Goal: Information Seeking & Learning: Understand process/instructions

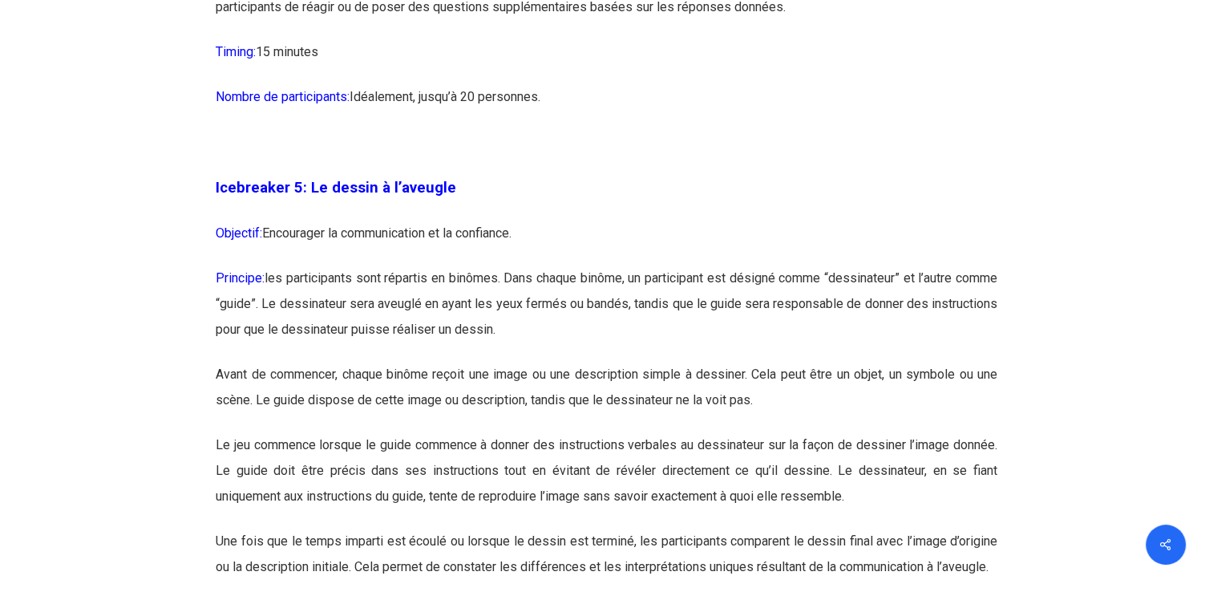
scroll to position [2871, 0]
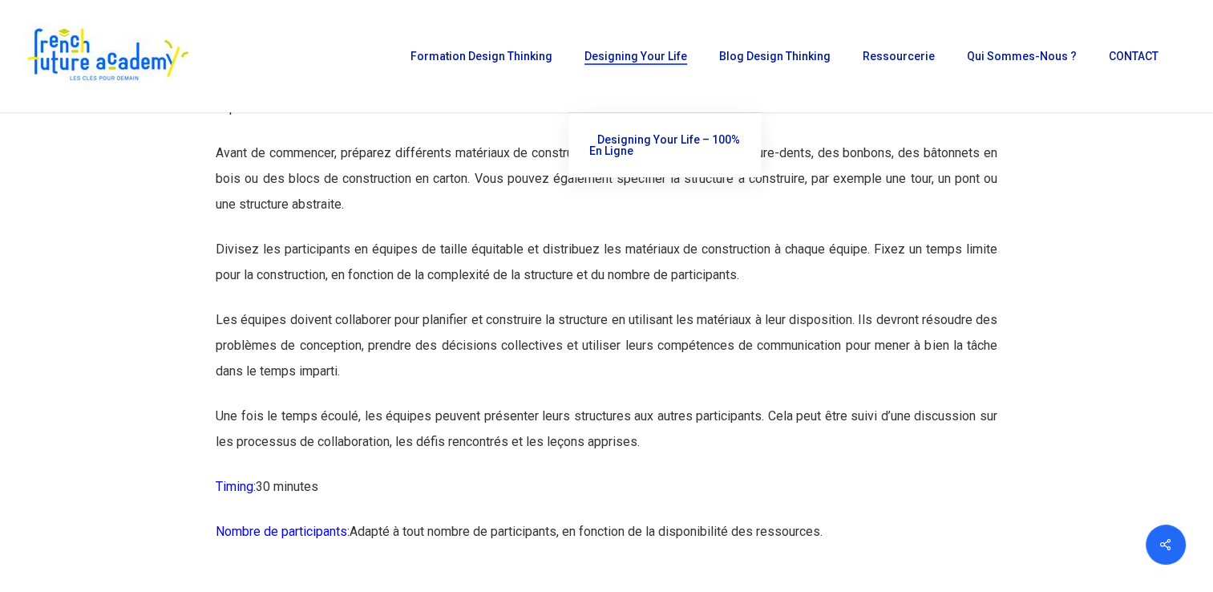
scroll to position [4659, 0]
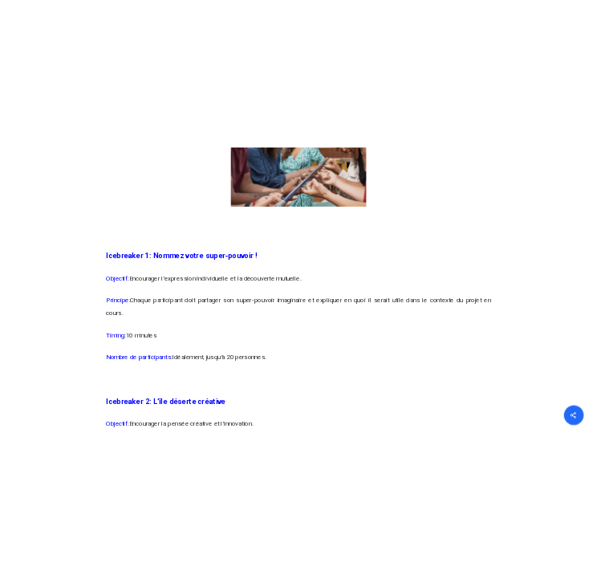
scroll to position [1277, 0]
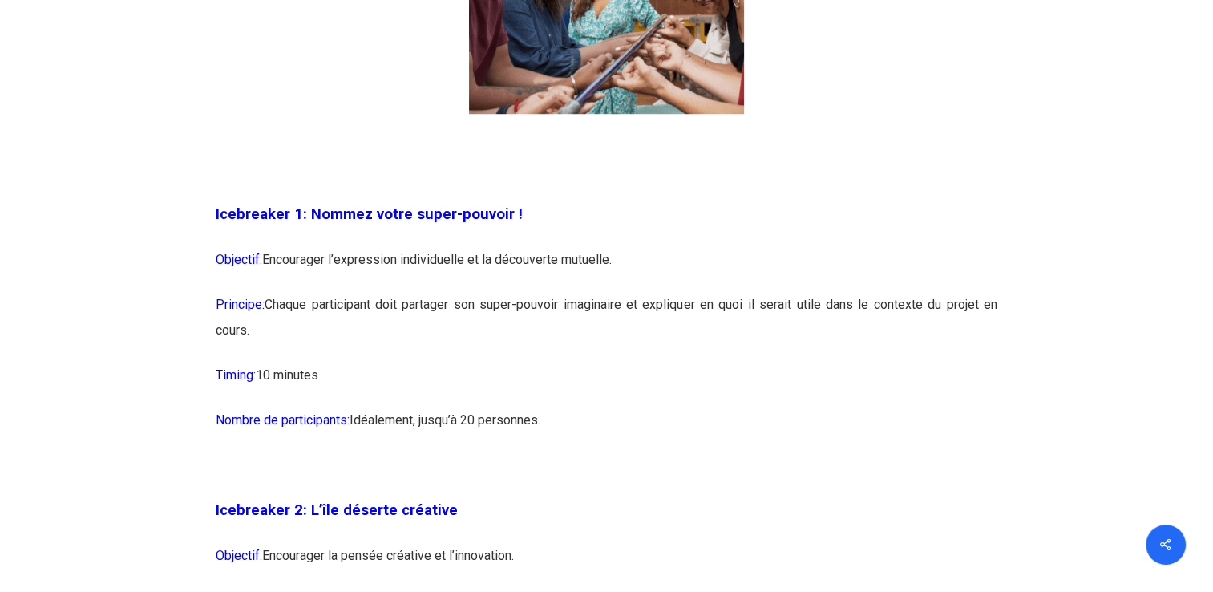
click at [233, 261] on span "Objectif:" at bounding box center [239, 259] width 47 height 15
drag, startPoint x: 216, startPoint y: 213, endPoint x: 372, endPoint y: 399, distance: 243.0
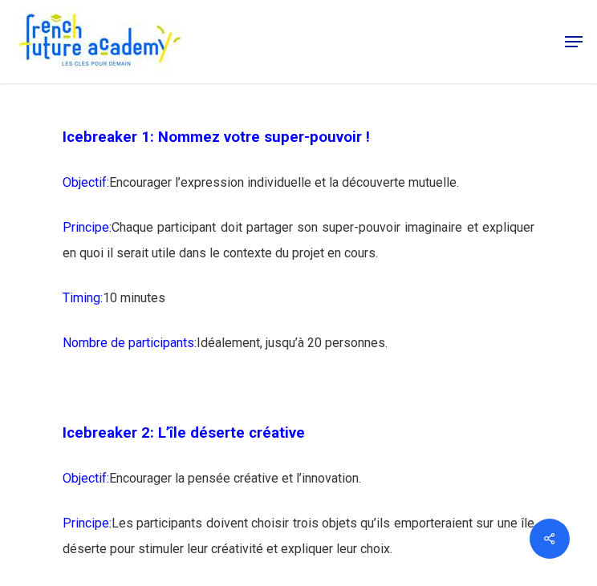
click at [255, 245] on p "Principe: Chaque participant doit partager son super-pouvoir imaginaire et expl…" at bounding box center [299, 250] width 472 height 71
drag, startPoint x: 441, startPoint y: 281, endPoint x: 45, endPoint y: 246, distance: 397.7
drag, startPoint x: 45, startPoint y: 246, endPoint x: 92, endPoint y: 233, distance: 49.0
click at [92, 215] on p "Objectif: Encourager l’expression individuelle et la découverte mutuelle." at bounding box center [299, 192] width 472 height 45
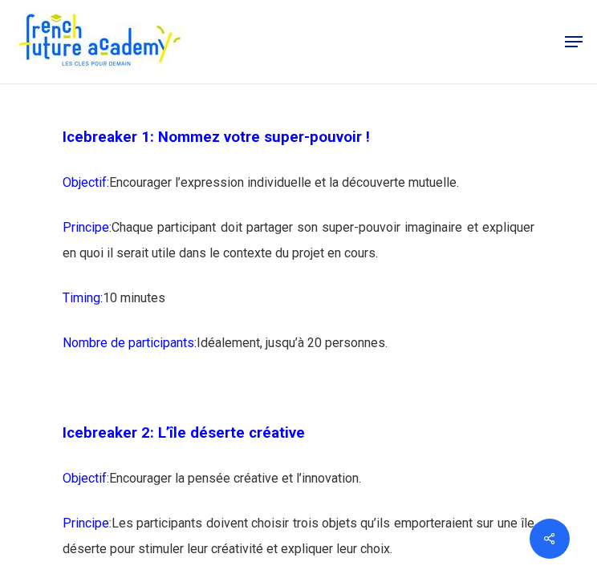
drag, startPoint x: 52, startPoint y: 242, endPoint x: 468, endPoint y: 275, distance: 416.7
copy p "Principe: Chaque participant doit partager son super-pouvoir imaginaire et expl…"
click at [411, 285] on p "Principe: Chaque participant doit partager son super-pouvoir imaginaire et expl…" at bounding box center [299, 250] width 472 height 71
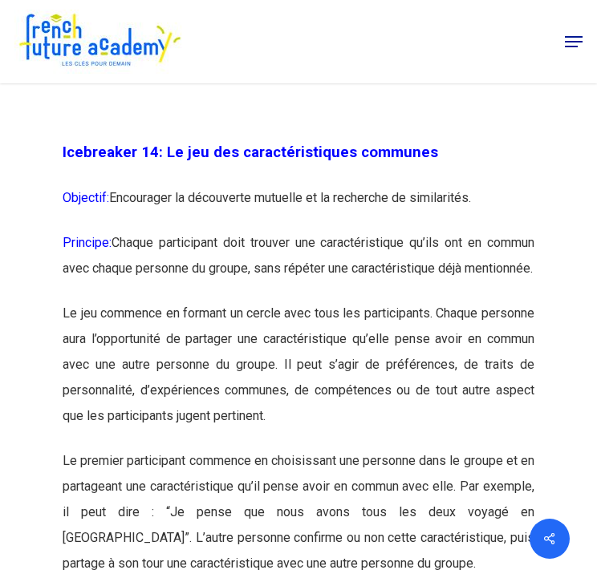
scroll to position [8940, 0]
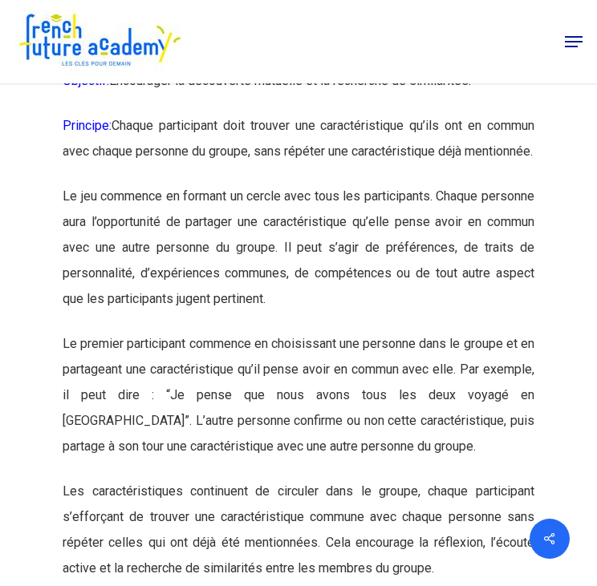
click at [334, 331] on p "Le jeu commence en formant un cercle avec tous les participants. Chaque personn…" at bounding box center [299, 258] width 472 height 148
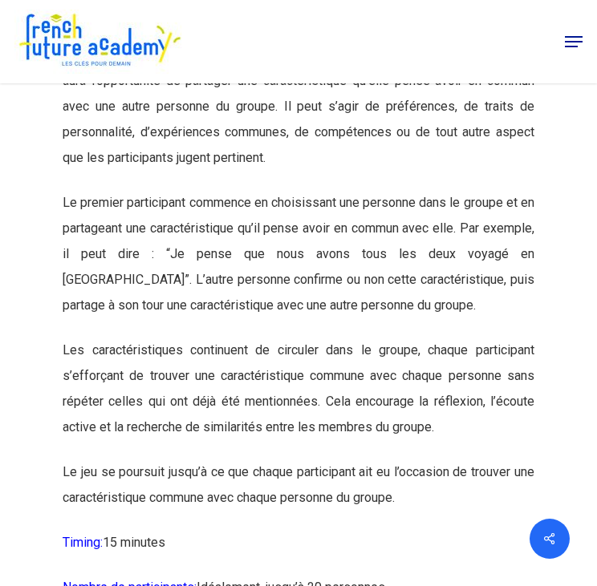
scroll to position [9081, 0]
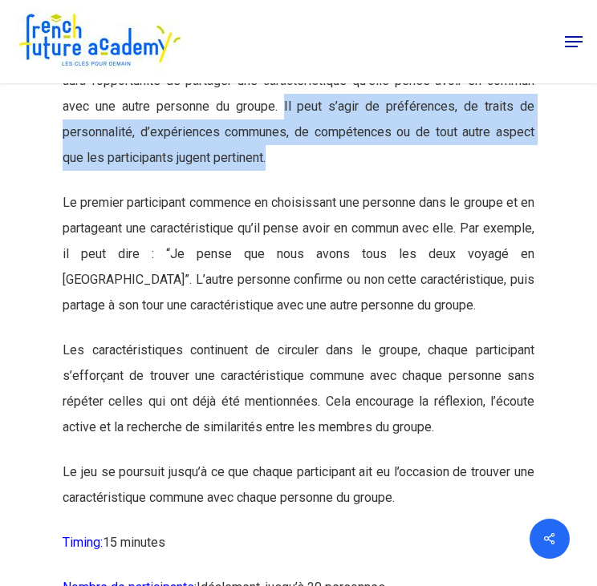
drag, startPoint x: 317, startPoint y: 152, endPoint x: 334, endPoint y: 208, distance: 58.1
click at [334, 190] on p "Le jeu commence en formant un cercle avec tous les participants. Chaque personn…" at bounding box center [299, 117] width 472 height 148
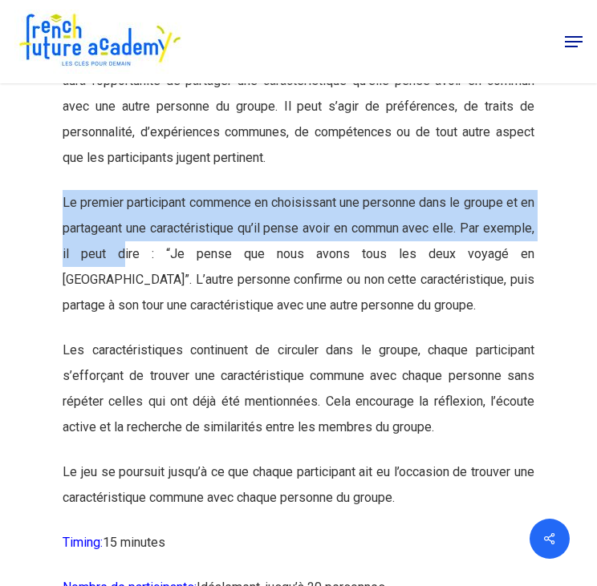
drag, startPoint x: 51, startPoint y: 253, endPoint x: 158, endPoint y: 298, distance: 116.2
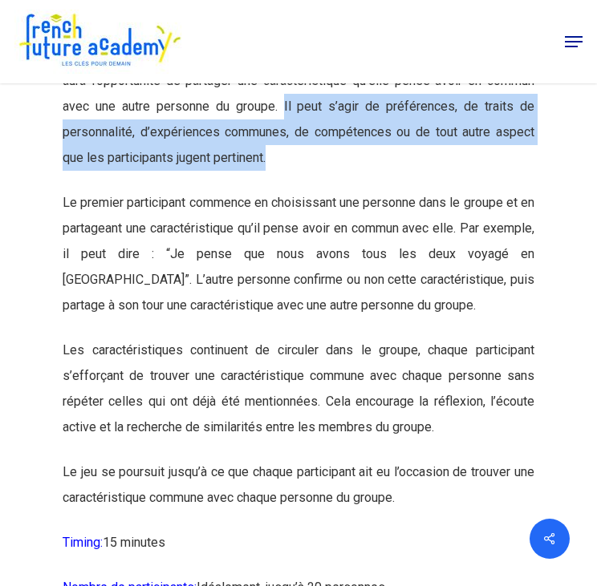
drag, startPoint x: 318, startPoint y: 150, endPoint x: 318, endPoint y: 200, distance: 49.7
click at [318, 190] on p "Le jeu commence en formant un cercle avec tous les participants. Chaque personn…" at bounding box center [299, 117] width 472 height 148
copy p "Il peut s’agir de préférences, de traits de personnalité, d’expériences commune…"
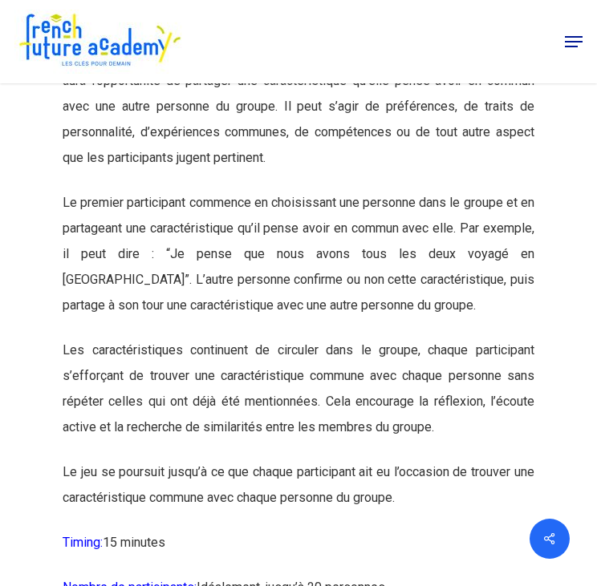
click at [196, 411] on p "Les caractéristiques continuent de circuler dans le groupe, chaque participant …" at bounding box center [299, 399] width 472 height 122
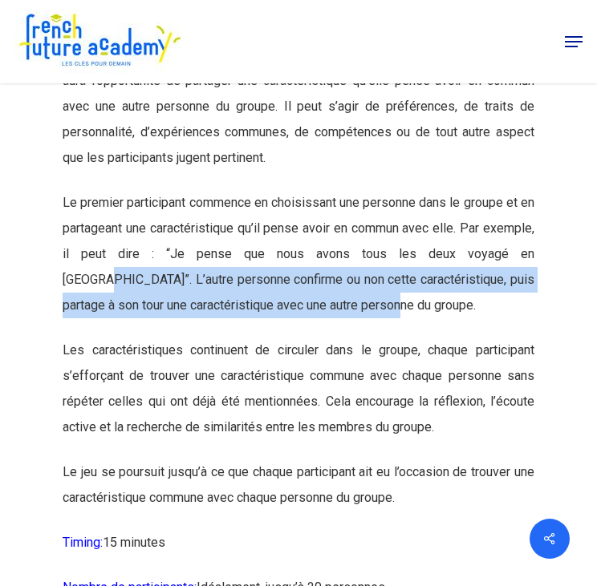
drag, startPoint x: 57, startPoint y: 321, endPoint x: 384, endPoint y: 366, distance: 330.4
click at [384, 338] on p "Le premier participant commence en choisissant une personne dans le groupe et e…" at bounding box center [299, 264] width 472 height 148
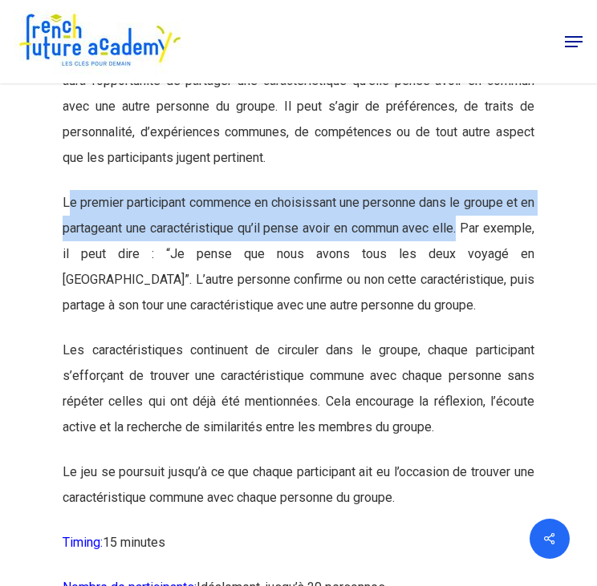
drag, startPoint x: 63, startPoint y: 239, endPoint x: 504, endPoint y: 265, distance: 441.9
click at [504, 265] on p "Le premier participant commence en choisissant une personne dans le groupe et e…" at bounding box center [299, 264] width 472 height 148
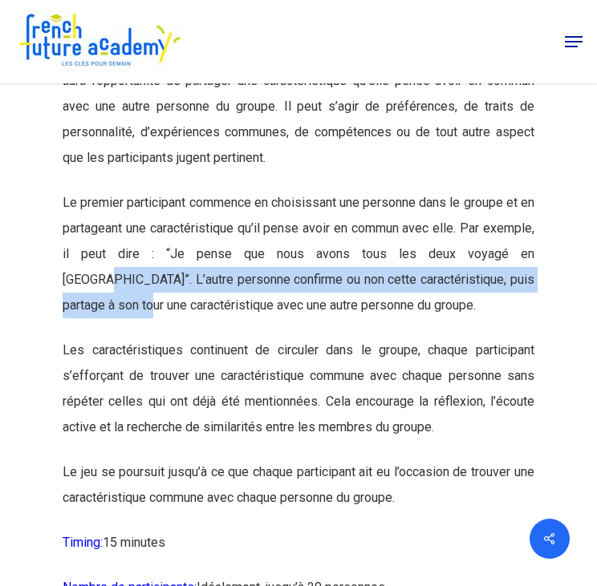
drag, startPoint x: 55, startPoint y: 323, endPoint x: 119, endPoint y: 346, distance: 68.0
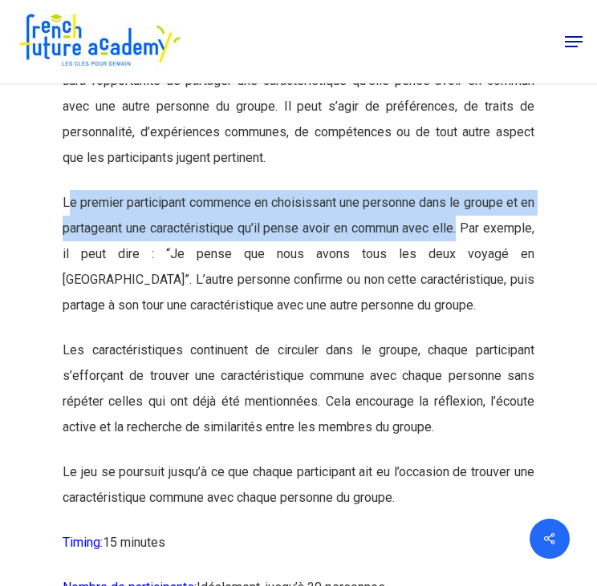
drag, startPoint x: 60, startPoint y: 249, endPoint x: 501, endPoint y: 262, distance: 441.3
click at [501, 262] on p "Le premier participant commence en choisissant une personne dans le groupe et e…" at bounding box center [299, 264] width 472 height 148
copy p "e premier participant commence en choisissant une personne dans le groupe et en…"
click at [252, 307] on p "Le premier participant commence en choisissant une personne dans le groupe et e…" at bounding box center [299, 264] width 472 height 148
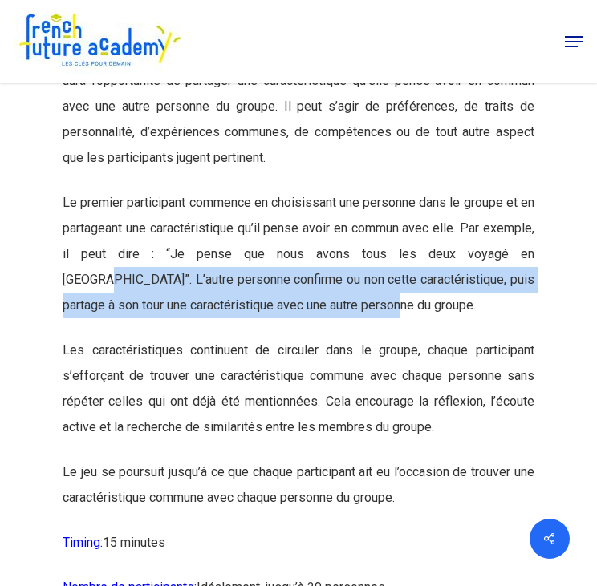
drag, startPoint x: 51, startPoint y: 322, endPoint x: 414, endPoint y: 368, distance: 365.5
copy p "L’autre personne confirme ou non cette caractéristique, puis partage à son tour…"
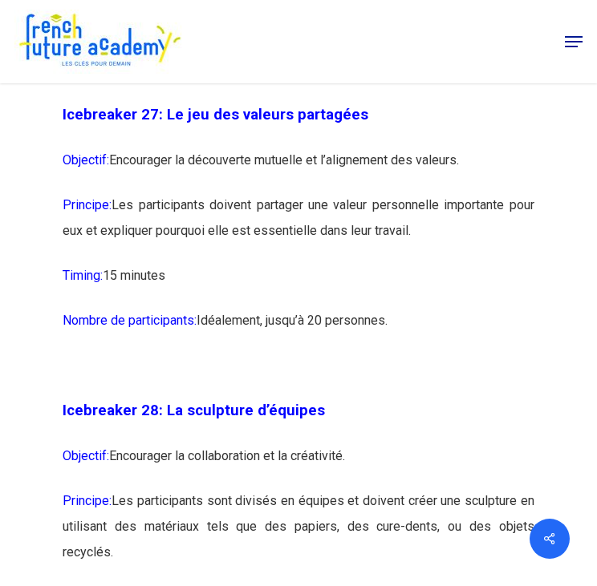
scroll to position [17608, 0]
click at [234, 192] on p "Objectif: Encourager la découverte mutuelle et l’alignement des valeurs." at bounding box center [299, 170] width 472 height 45
drag, startPoint x: 112, startPoint y: 295, endPoint x: 443, endPoint y: 320, distance: 331.3
click at [443, 263] on p "Principe: Les participants doivent partager une valeur personnelle importante p…" at bounding box center [299, 227] width 472 height 71
copy p "Les participants doivent partager une valeur personnelle importante pour eux et…"
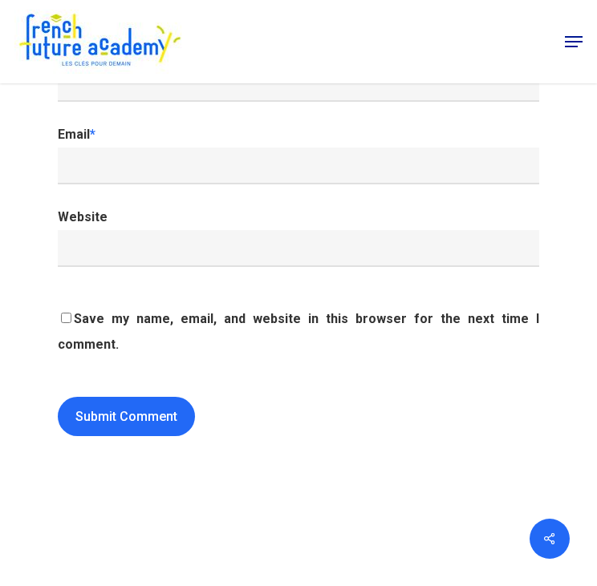
scroll to position [20404, 0]
